Goal: Task Accomplishment & Management: Manage account settings

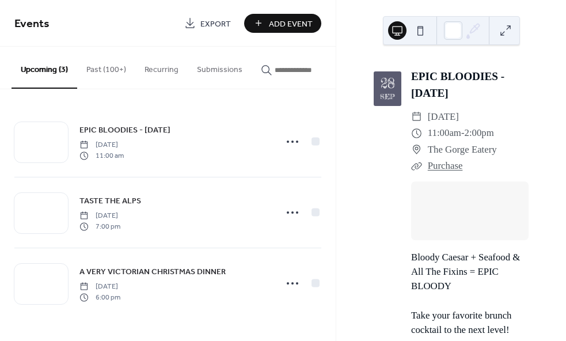
drag, startPoint x: 0, startPoint y: 0, endPoint x: 421, endPoint y: 240, distance: 484.2
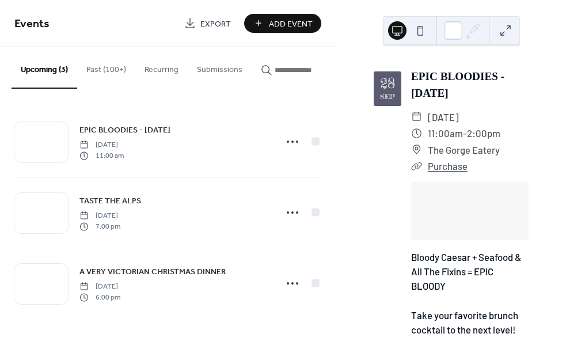
click at [421, 240] on div at bounding box center [469, 210] width 117 height 59
drag, startPoint x: 421, startPoint y: 240, endPoint x: 414, endPoint y: 247, distance: 9.8
click at [414, 240] on div at bounding box center [469, 210] width 117 height 59
drag, startPoint x: 414, startPoint y: 247, endPoint x: 421, endPoint y: 244, distance: 7.5
click at [421, 240] on div at bounding box center [469, 210] width 117 height 59
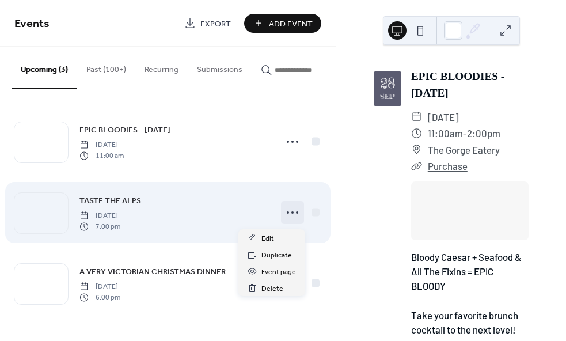
click at [289, 215] on icon at bounding box center [292, 212] width 18 height 18
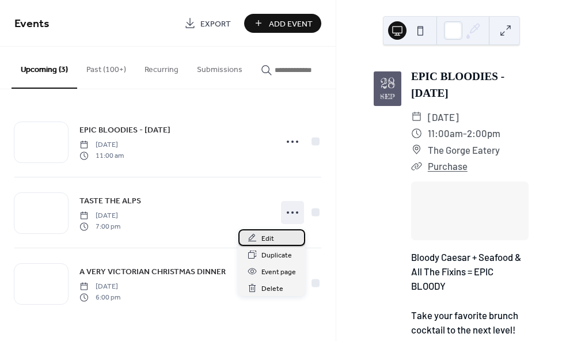
click at [282, 231] on div "Edit" at bounding box center [271, 237] width 67 height 17
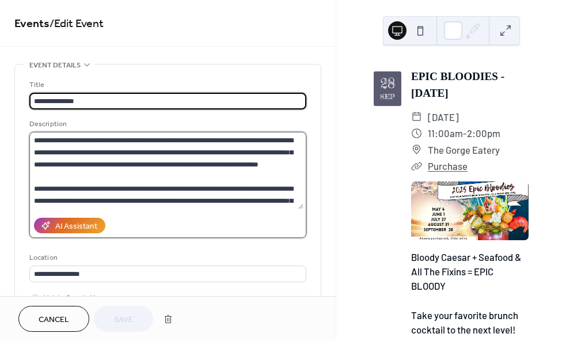
click at [169, 148] on textarea at bounding box center [166, 170] width 274 height 77
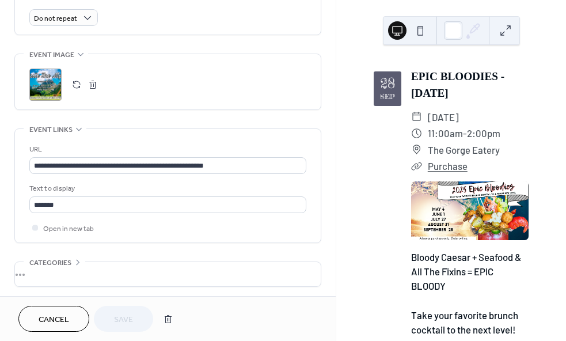
scroll to position [601, 0]
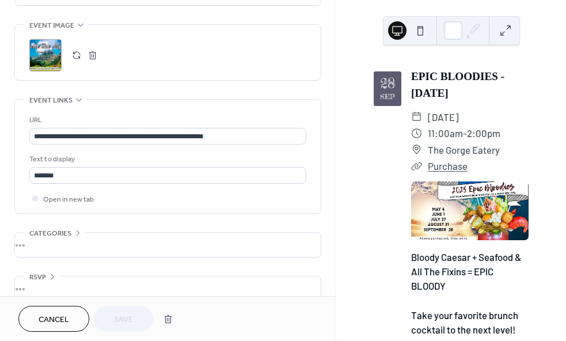
click at [315, 318] on div "Cancel Save" at bounding box center [167, 318] width 299 height 26
